Goal: Transaction & Acquisition: Purchase product/service

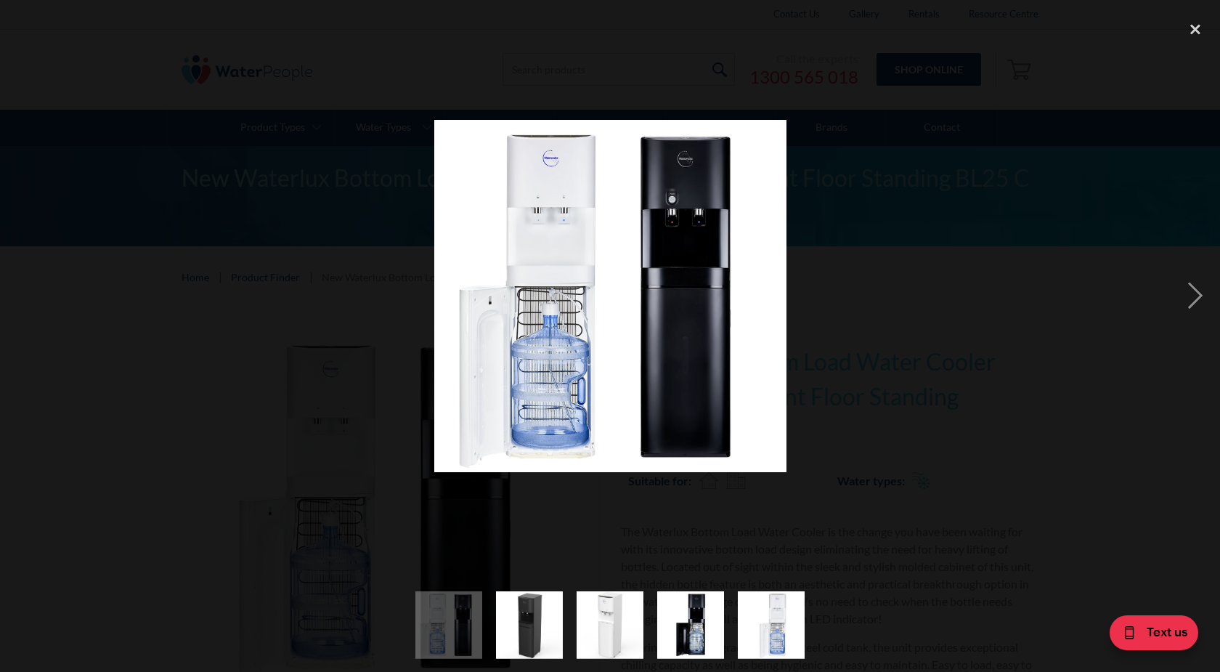
click at [562, 228] on img at bounding box center [610, 296] width 352 height 352
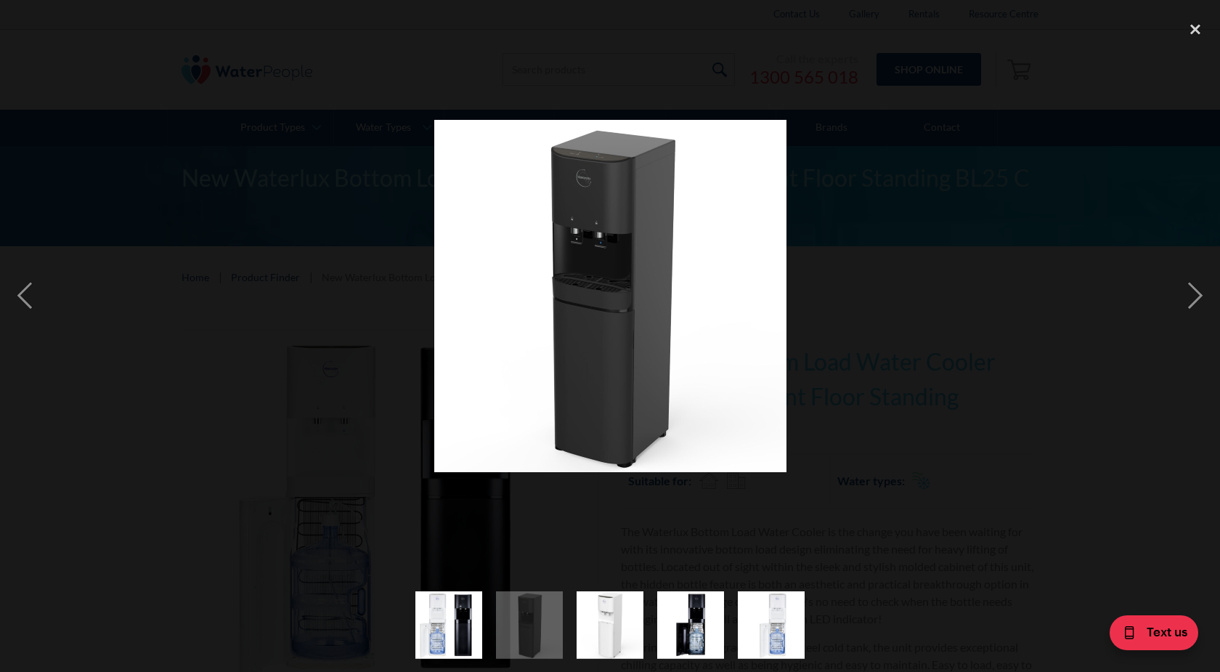
click at [524, 263] on img at bounding box center [610, 296] width 352 height 352
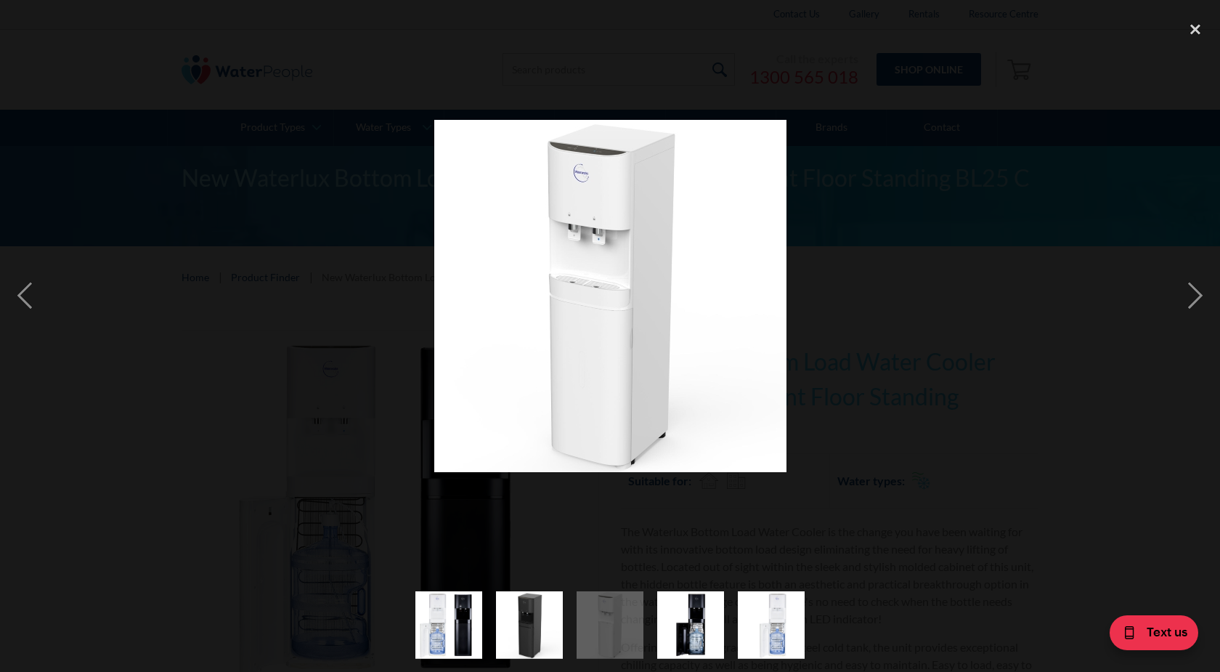
click at [524, 263] on img at bounding box center [610, 296] width 352 height 352
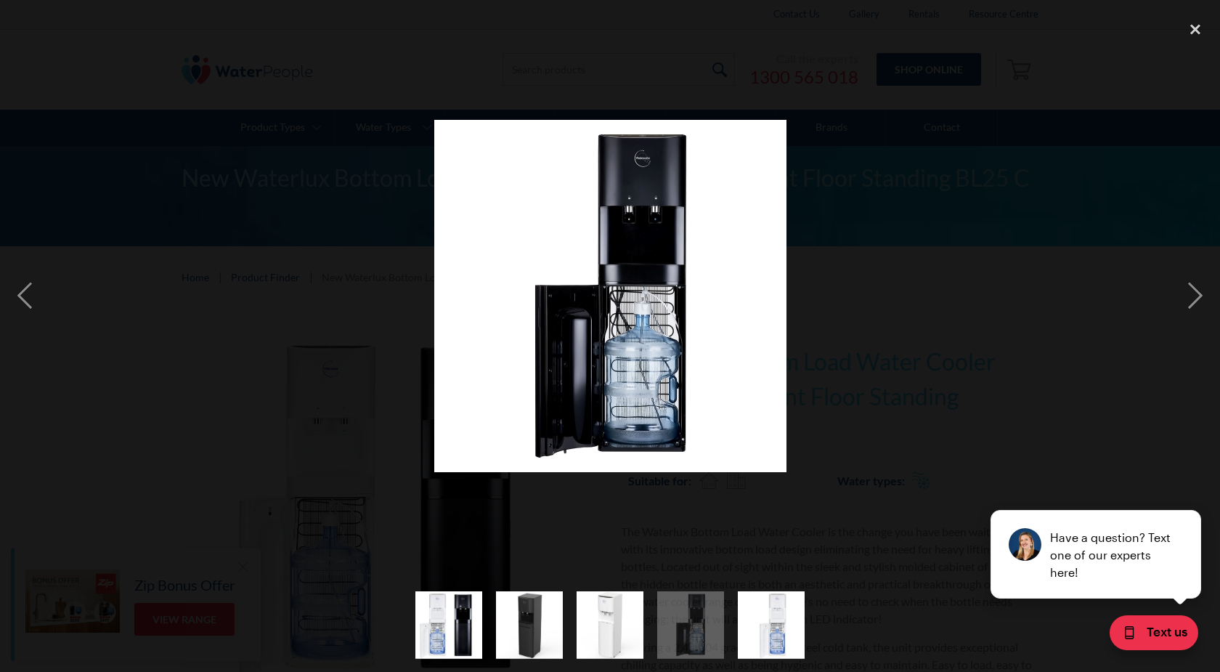
click at [510, 255] on img at bounding box center [610, 296] width 352 height 352
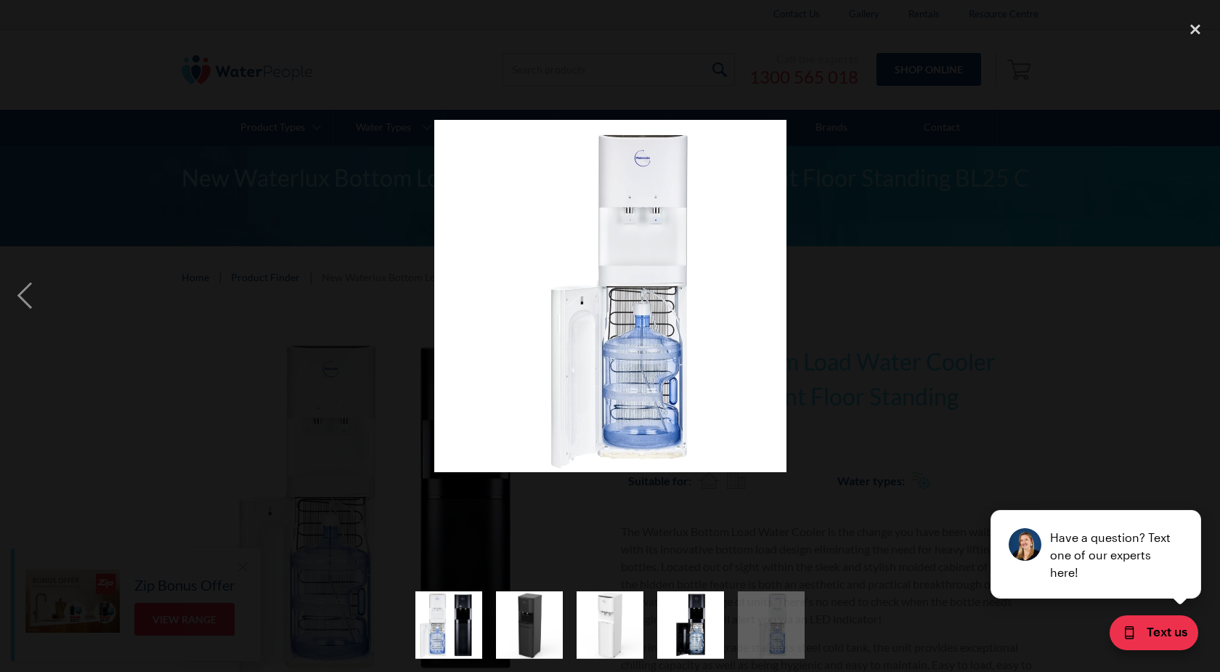
click at [510, 255] on img at bounding box center [610, 296] width 352 height 352
click at [33, 287] on div "previous image" at bounding box center [24, 296] width 49 height 564
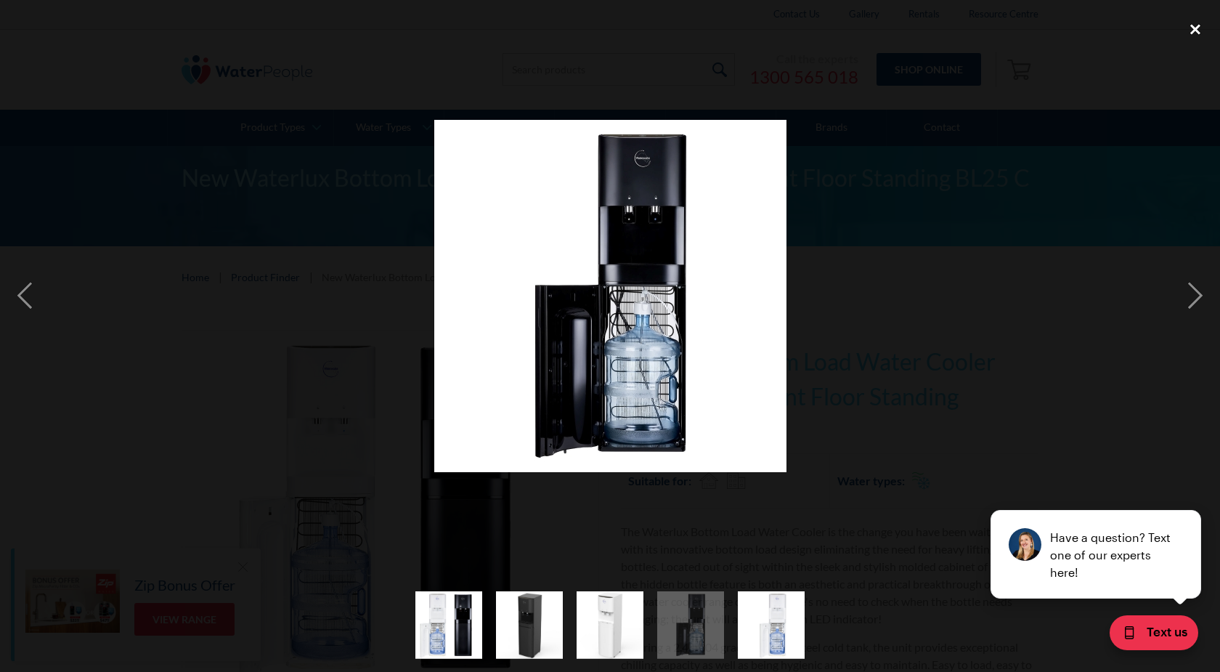
click at [1192, 34] on div "close lightbox" at bounding box center [1195, 30] width 49 height 32
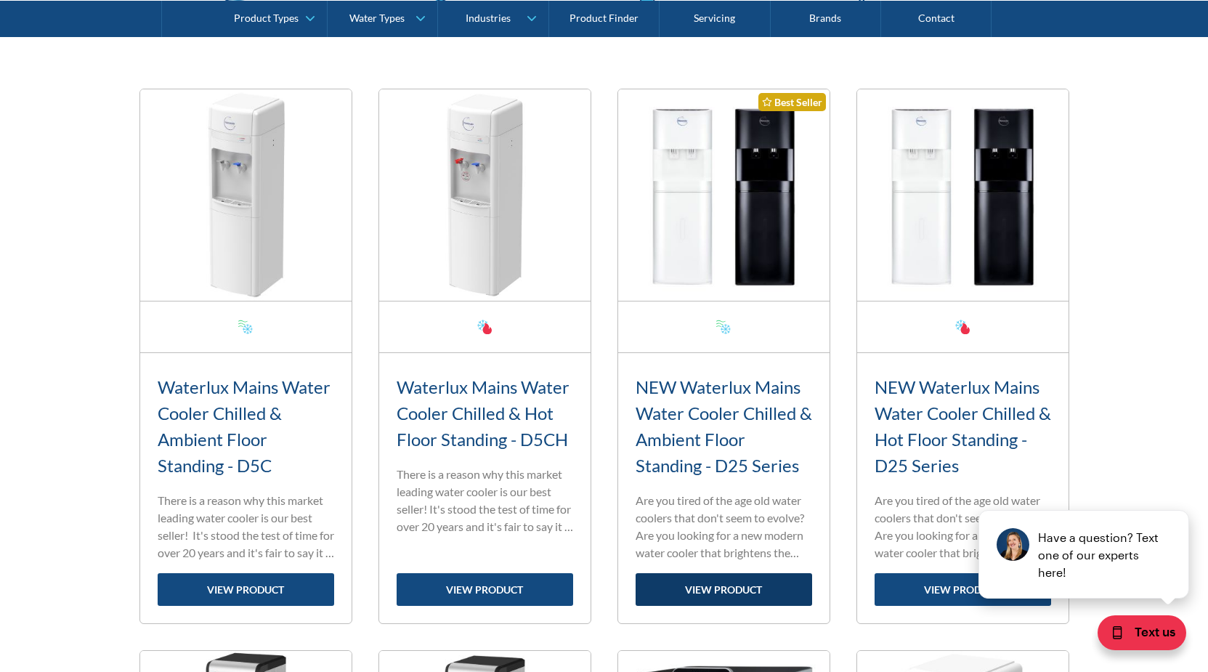
click at [719, 586] on link "view product" at bounding box center [724, 589] width 177 height 33
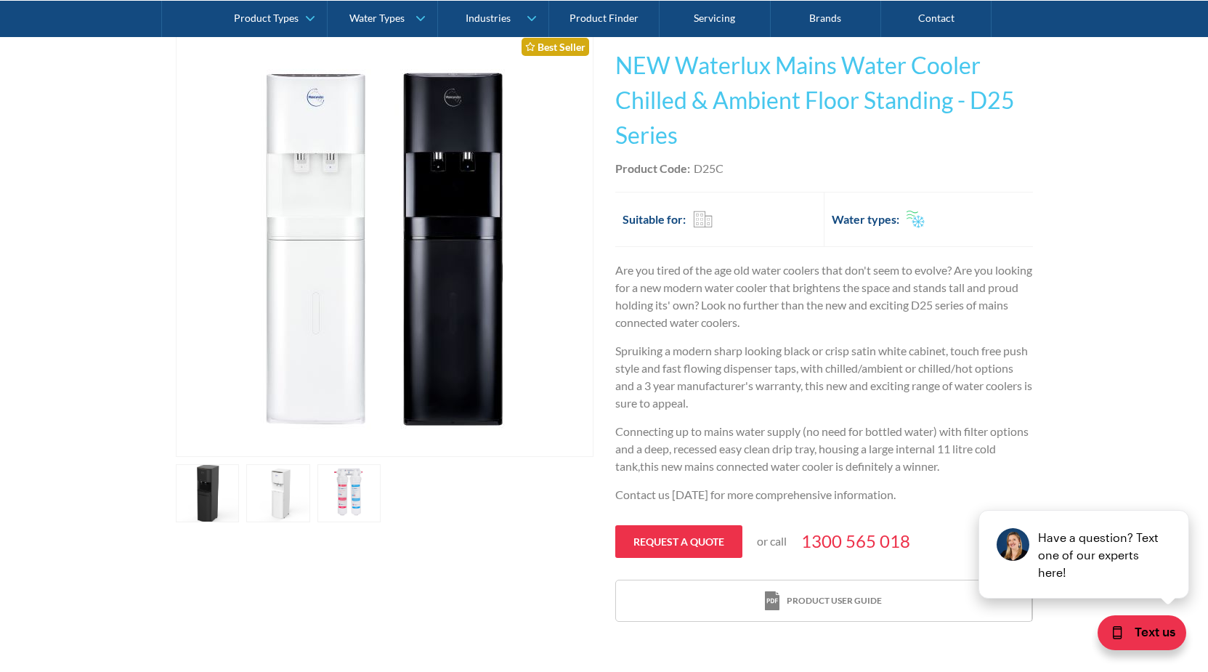
click at [283, 486] on link "open lightbox" at bounding box center [278, 493] width 64 height 58
